Goal: Contribute content: Contribute content

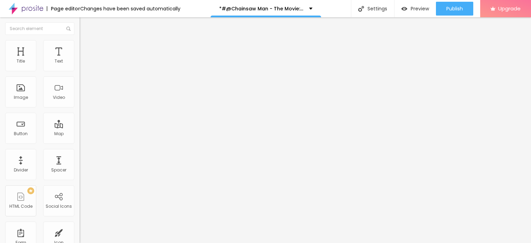
click at [80, 59] on span "Add image" at bounding box center [94, 57] width 28 height 6
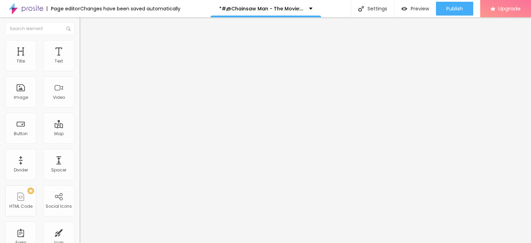
click at [85, 26] on div "Edit Image" at bounding box center [103, 25] width 36 height 6
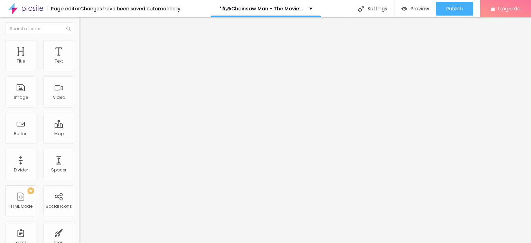
click at [80, 65] on input "Click me" at bounding box center [121, 61] width 83 height 7
paste input "LICK HERE ▶️ Chainsaw Man - The Movie: Reze Arc [2025] ]"
type input "CLICK HERE ▶️ Chainsaw Man - The Movie: Reze Arc [2025] ]"
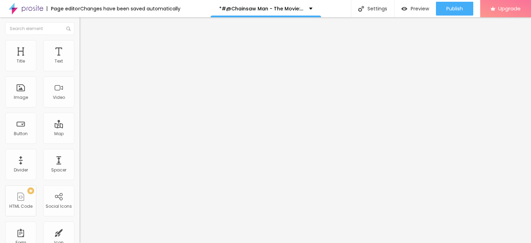
click at [80, 142] on input "https://" at bounding box center [121, 139] width 83 height 7
paste input "[DOMAIN_NAME]/en/movie/1218925/pro"
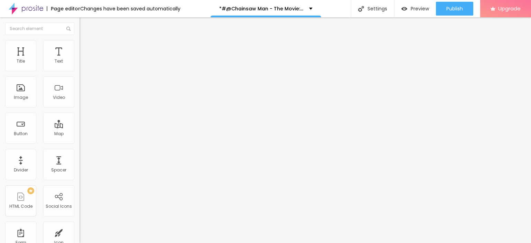
type input "[URL][DOMAIN_NAME]"
click at [80, 83] on img at bounding box center [82, 80] width 5 height 5
click at [85, 27] on img "button" at bounding box center [88, 25] width 6 height 6
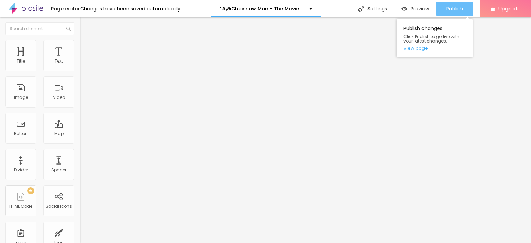
click at [455, 8] on span "Publish" at bounding box center [454, 9] width 17 height 6
click at [419, 49] on link "View page" at bounding box center [435, 48] width 62 height 4
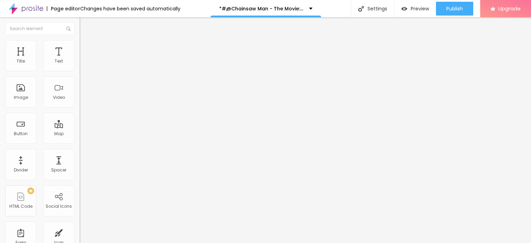
click at [39, 8] on img at bounding box center [26, 8] width 35 height 17
